Goal: Task Accomplishment & Management: Manage account settings

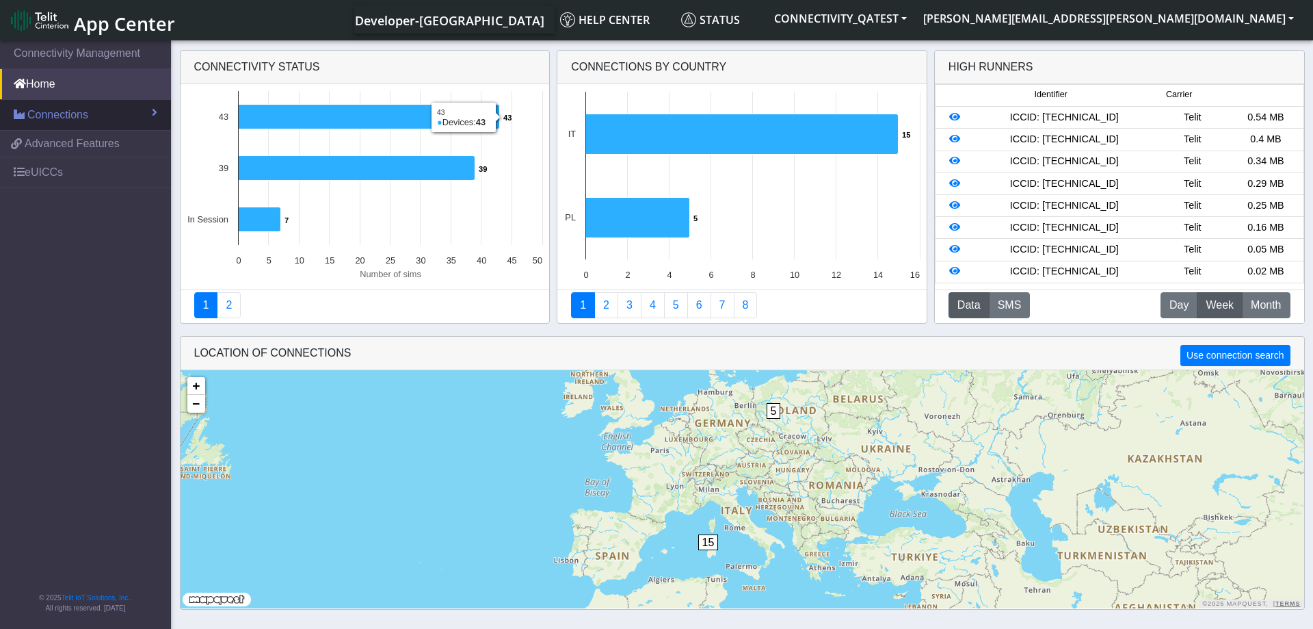
click at [54, 111] on span "Connections" at bounding box center [57, 115] width 61 height 16
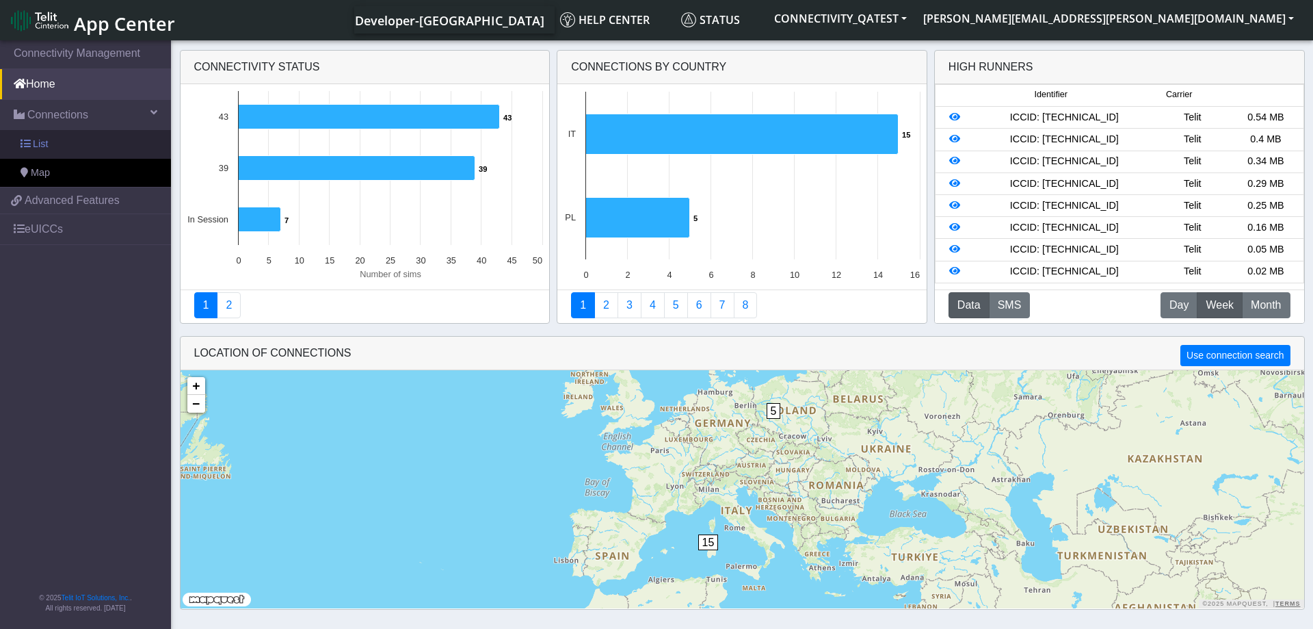
click at [54, 135] on link "List" at bounding box center [85, 144] width 171 height 29
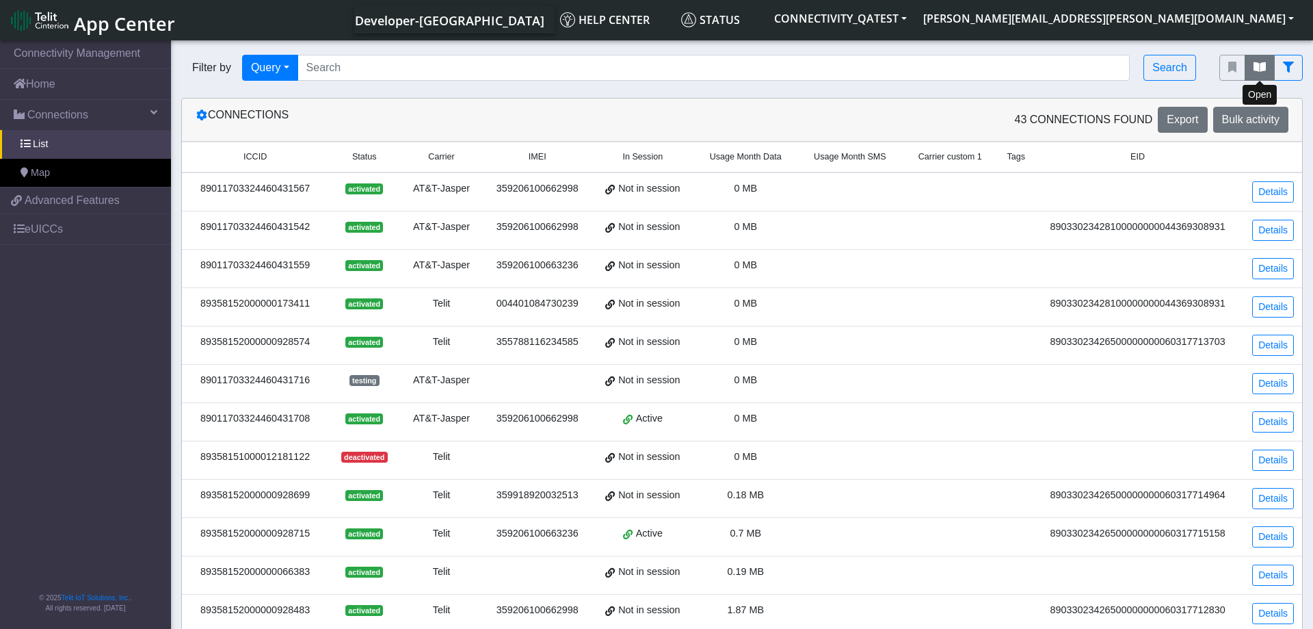
click at [1264, 60] on button "fitlers menu" at bounding box center [1260, 68] width 30 height 26
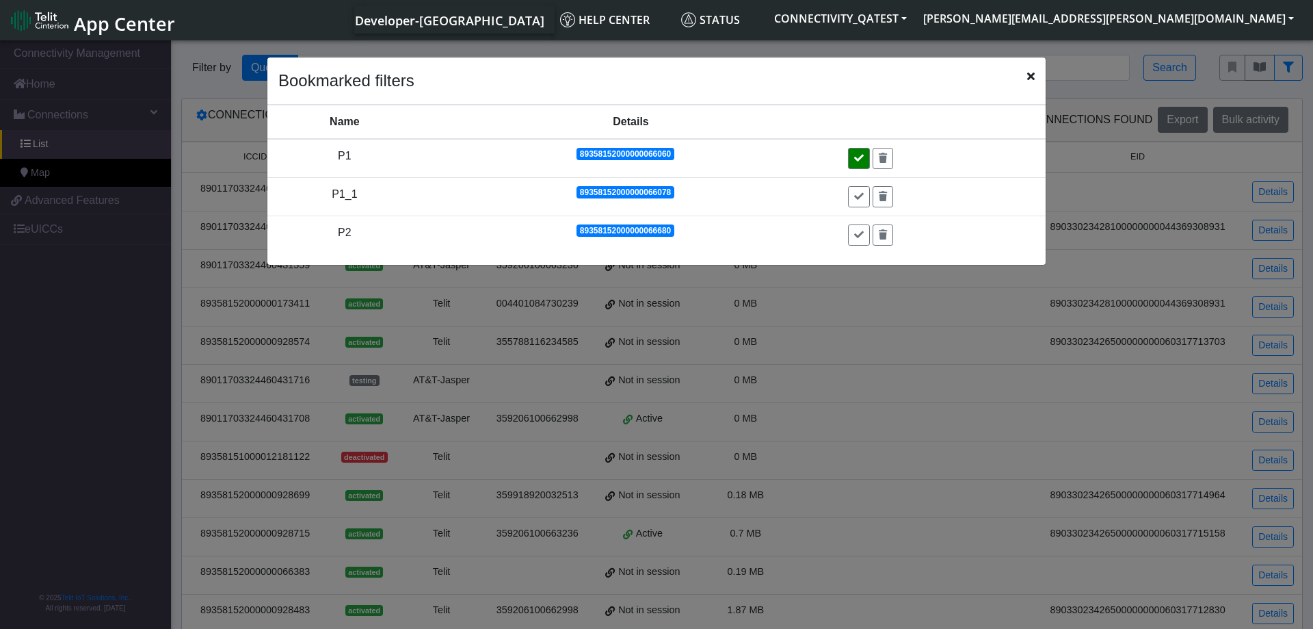
click at [859, 157] on icon at bounding box center [859, 158] width 10 height 10
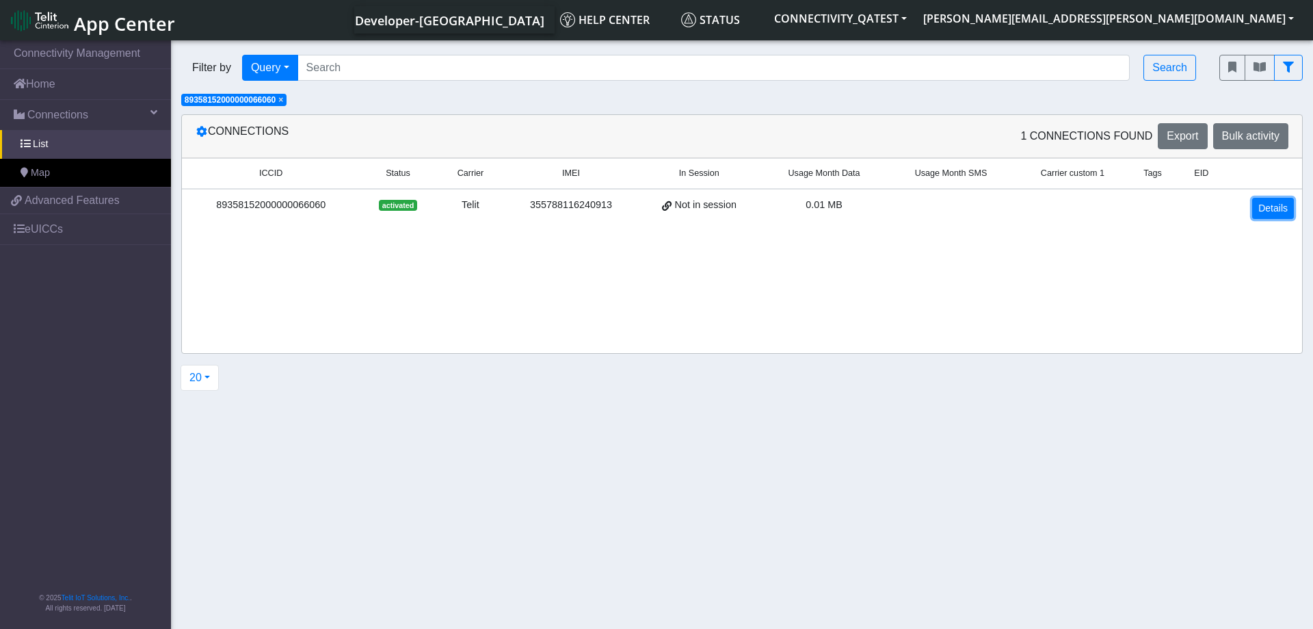
click at [1273, 198] on link "Details" at bounding box center [1274, 208] width 42 height 21
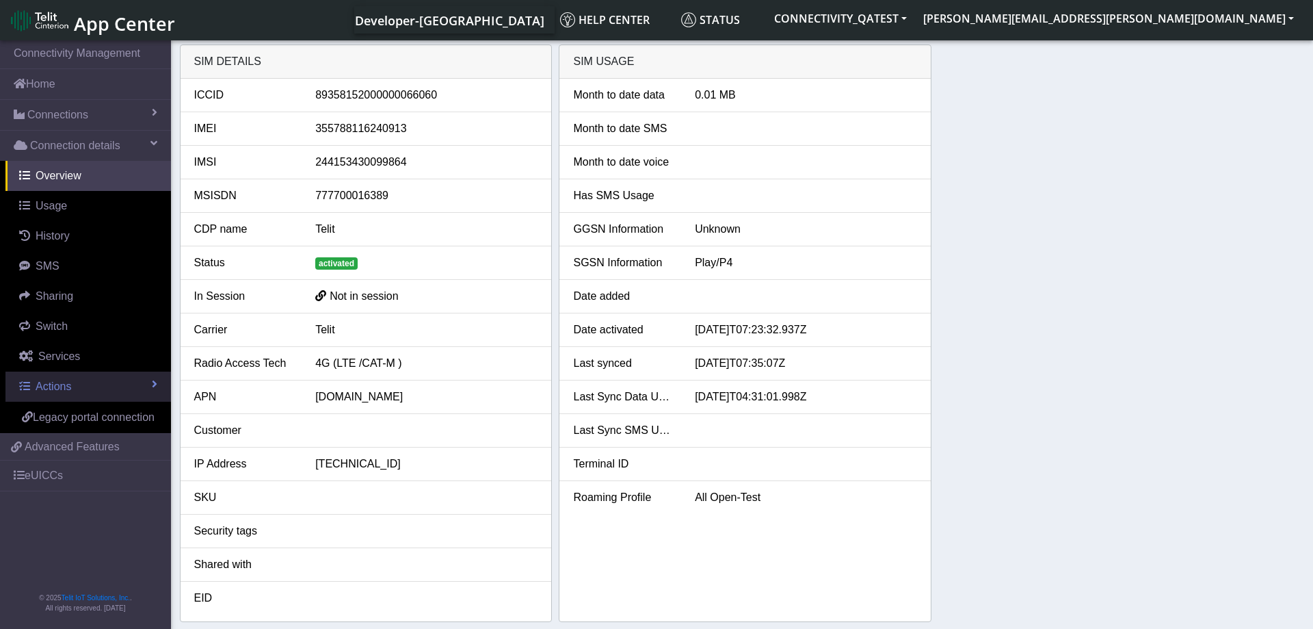
click at [77, 391] on link "Actions" at bounding box center [88, 386] width 166 height 30
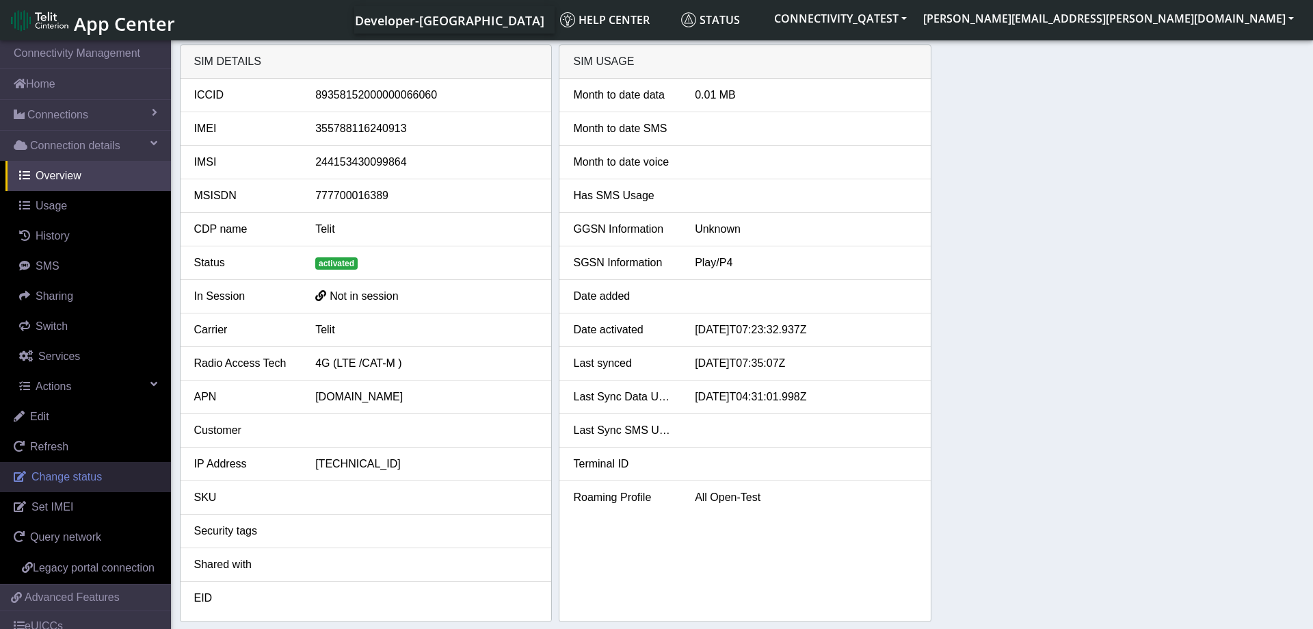
click at [74, 479] on span "Change status" at bounding box center [66, 477] width 70 height 12
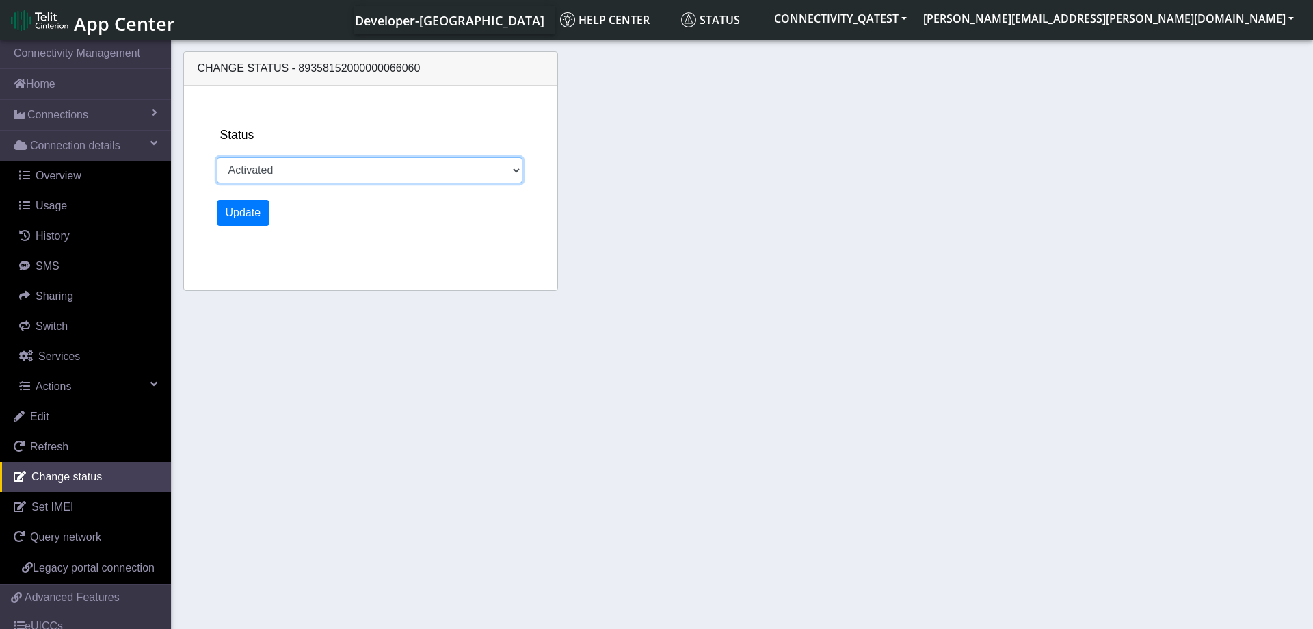
click at [217, 157] on select "Activated Deactivated Blocked" at bounding box center [370, 170] width 306 height 26
select select "deactivated"
click option "Deactivated" at bounding box center [0, 0] width 0 height 0
click at [239, 224] on button "Update" at bounding box center [243, 213] width 53 height 26
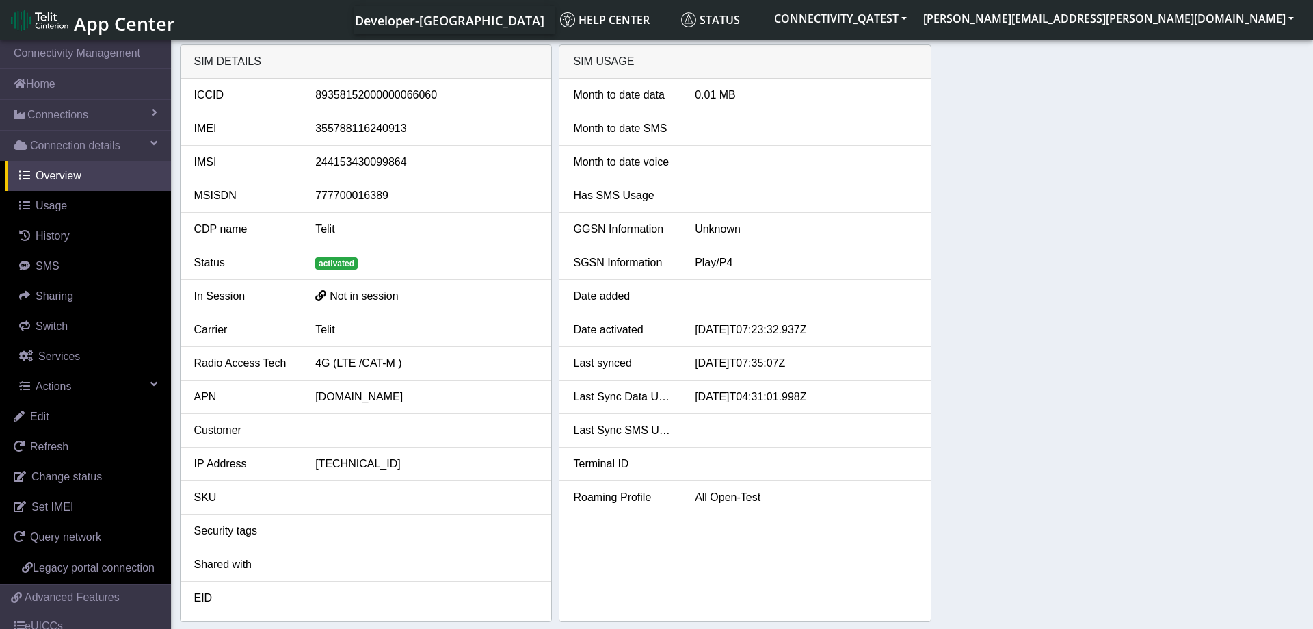
click at [1105, 329] on div "SIM details ICCID [TECHNICAL_ID] IMEI [TECHNICAL_ID] IMSI 244153430099864 MSISD…" at bounding box center [742, 332] width 1125 height 577
